Goal: Communication & Community: Answer question/provide support

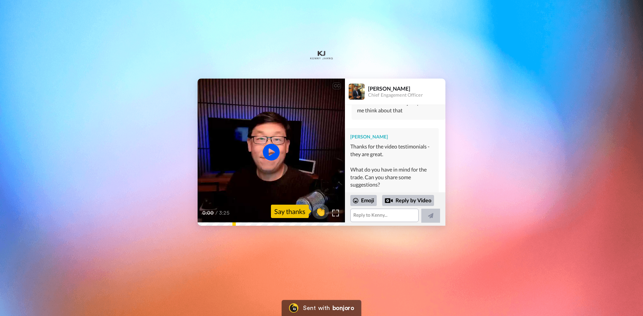
scroll to position [304, 0]
click at [383, 217] on textarea at bounding box center [384, 215] width 68 height 13
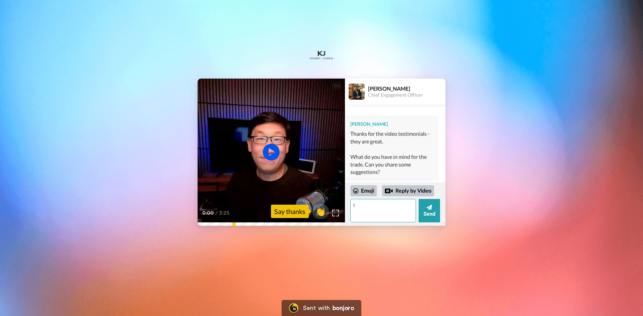
type textarea "I"
type textarea "H"
type textarea "W"
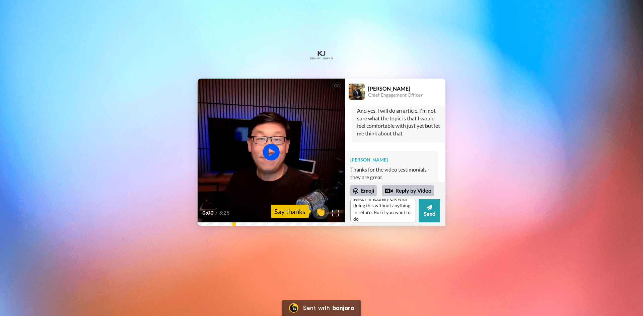
scroll to position [314, 0]
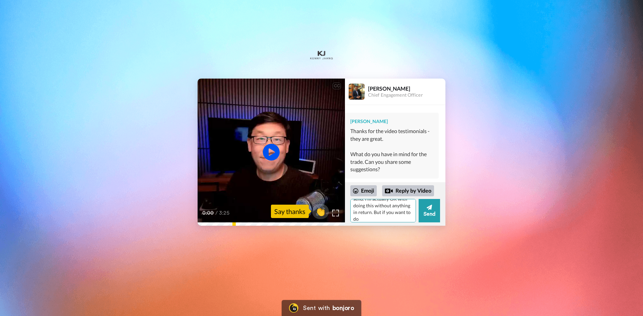
click at [380, 218] on textarea "What I would be willing to do is promote the course in an upcoming newlsetter w…" at bounding box center [383, 210] width 66 height 23
click at [264, 152] on icon at bounding box center [271, 152] width 17 height 17
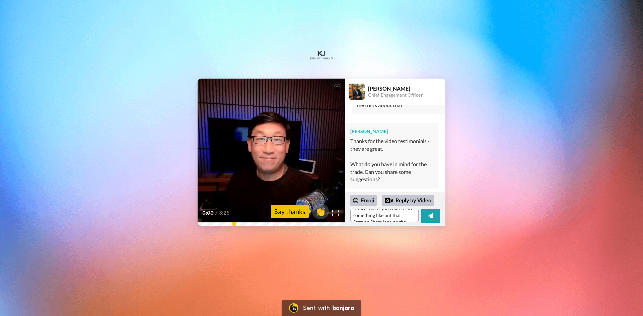
scroll to position [304, 0]
click at [402, 217] on textarea "What I would be willing to do is promote the course in an upcoming newlsetter w…" at bounding box center [384, 215] width 68 height 13
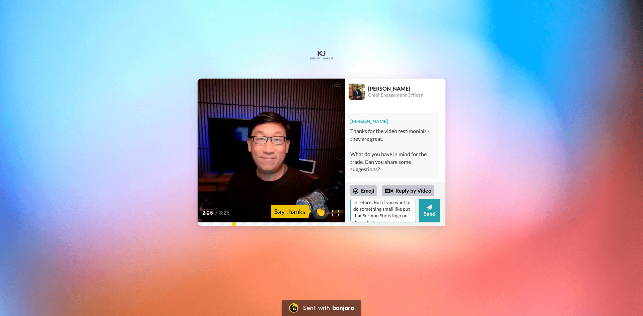
scroll to position [43, 0]
click at [391, 219] on textarea "What I would be willing to do is promote the course in an upcoming newlsetter w…" at bounding box center [383, 210] width 66 height 23
click at [292, 182] on video at bounding box center [271, 152] width 147 height 147
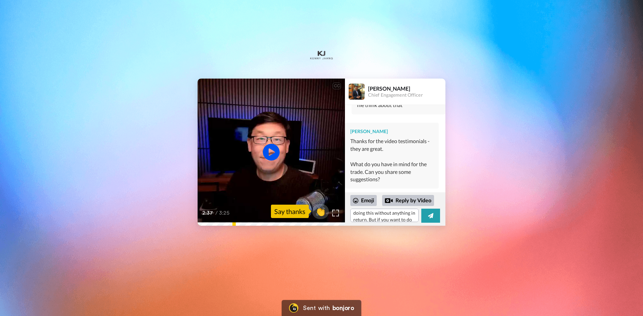
scroll to position [33, 0]
click at [407, 215] on textarea "What I would be willing to do is promote the course in an upcoming newlsetter w…" at bounding box center [384, 215] width 68 height 13
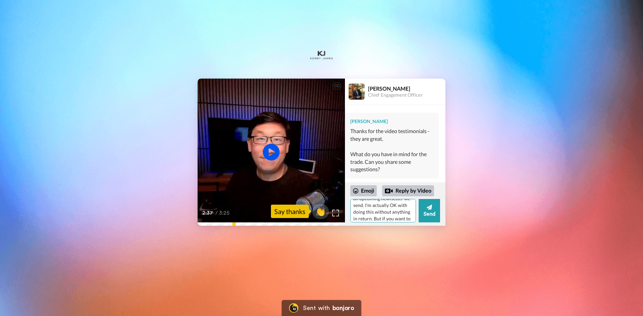
scroll to position [43, 0]
click at [391, 216] on textarea "What I would be willing to do is promote the course in an upcoming newlsetter w…" at bounding box center [383, 210] width 66 height 23
click at [388, 218] on textarea "What I would be willing to do is promote the course in an upcoming newlsetter w…" at bounding box center [383, 210] width 66 height 23
type textarea "What I would be willing to do is promote the course in an upcoming newlsetter w…"
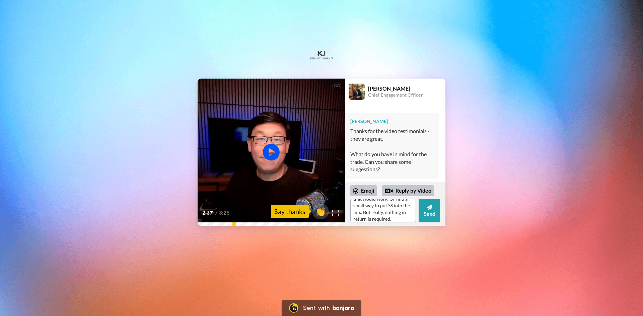
click at [424, 212] on button "Send" at bounding box center [428, 210] width 21 height 23
